Goal: Transaction & Acquisition: Purchase product/service

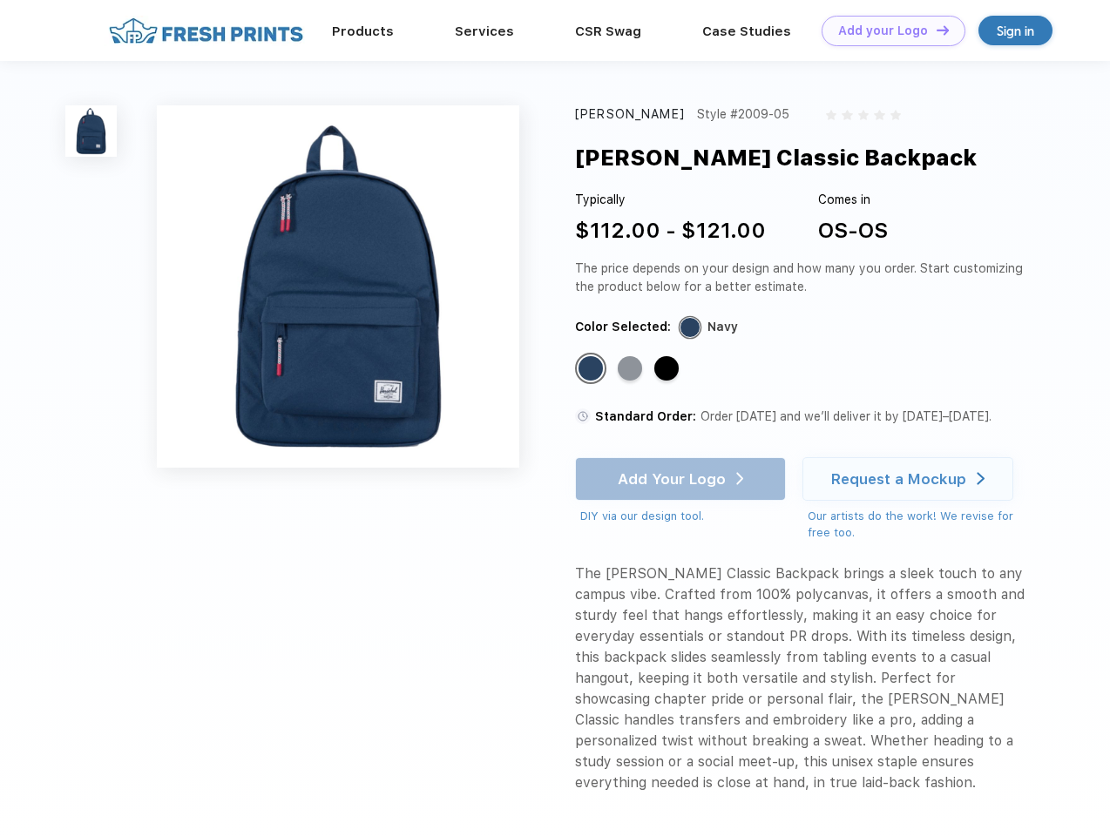
click at [887, 30] on link "Add your Logo Design Tool" at bounding box center [894, 31] width 144 height 30
click at [0, 0] on div "Design Tool" at bounding box center [0, 0] width 0 height 0
click at [935, 30] on link "Add your Logo Design Tool" at bounding box center [894, 31] width 144 height 30
click at [91, 131] on img at bounding box center [90, 130] width 51 height 51
click at [592, 369] on div "Standard Color" at bounding box center [591, 368] width 24 height 24
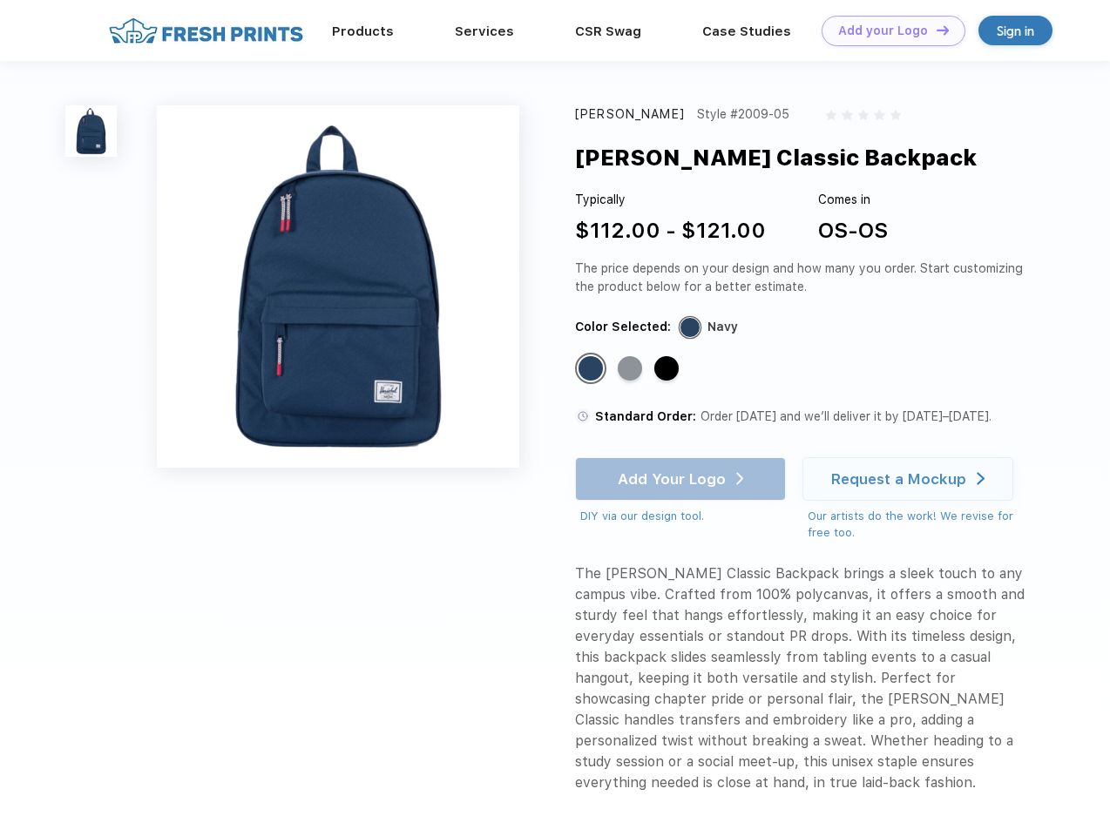
click at [632, 369] on div "Standard Color" at bounding box center [630, 368] width 24 height 24
click at [668, 369] on div "Standard Color" at bounding box center [666, 368] width 24 height 24
click at [682, 479] on div "Add Your Logo DIY via our design tool. Ah shoot! This product isn't up in our d…" at bounding box center [680, 491] width 211 height 68
click at [910, 479] on div "Request a Mockup" at bounding box center [898, 478] width 135 height 17
